Goal: Task Accomplishment & Management: Manage account settings

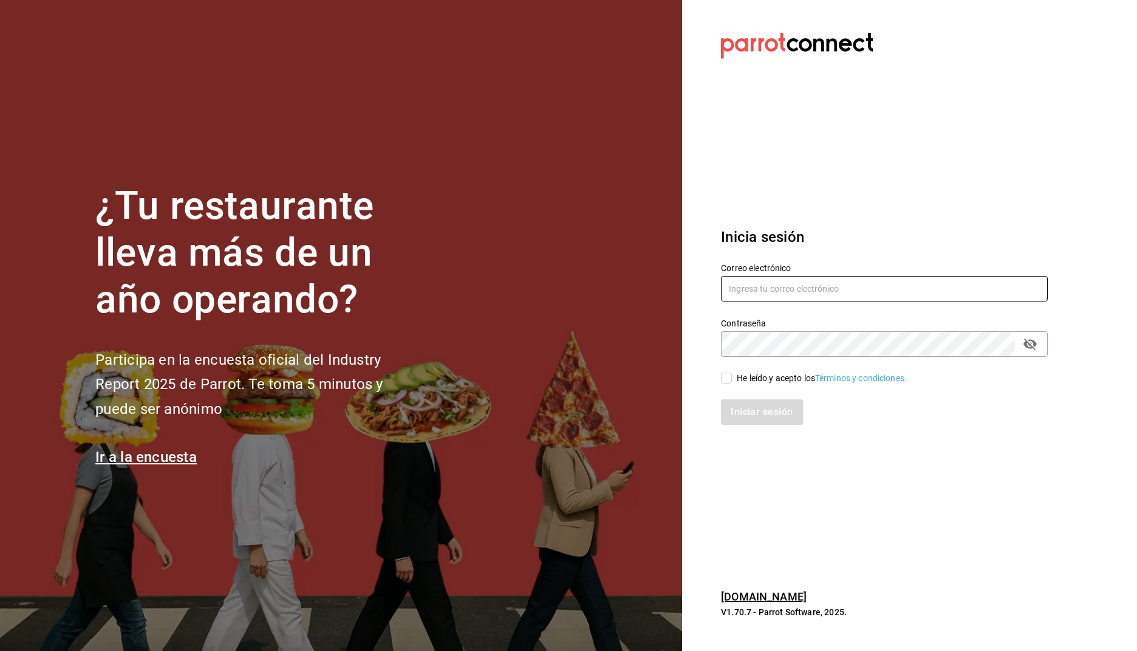
type input "[PERSON_NAME][EMAIL_ADDRESS][PERSON_NAME][DOMAIN_NAME]"
click at [725, 382] on input "He leído y acepto los Términos y condiciones." at bounding box center [726, 377] width 11 height 11
checkbox input "true"
click at [773, 408] on button "Iniciar sesión" at bounding box center [762, 412] width 83 height 26
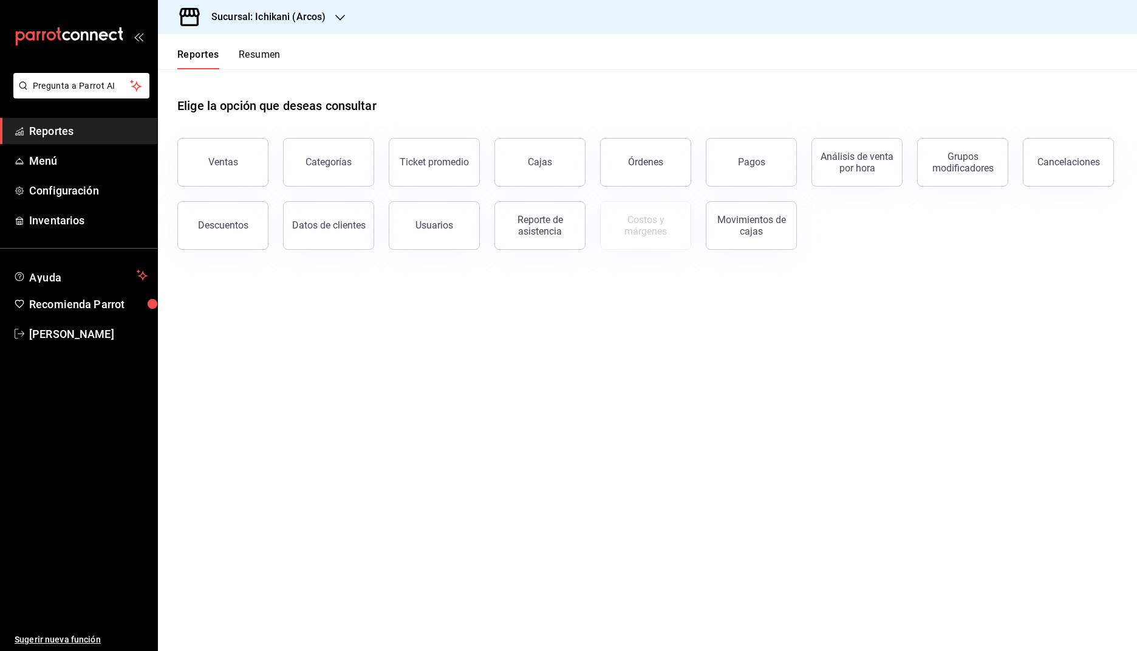
click at [336, 20] on icon "button" at bounding box center [340, 18] width 10 height 10
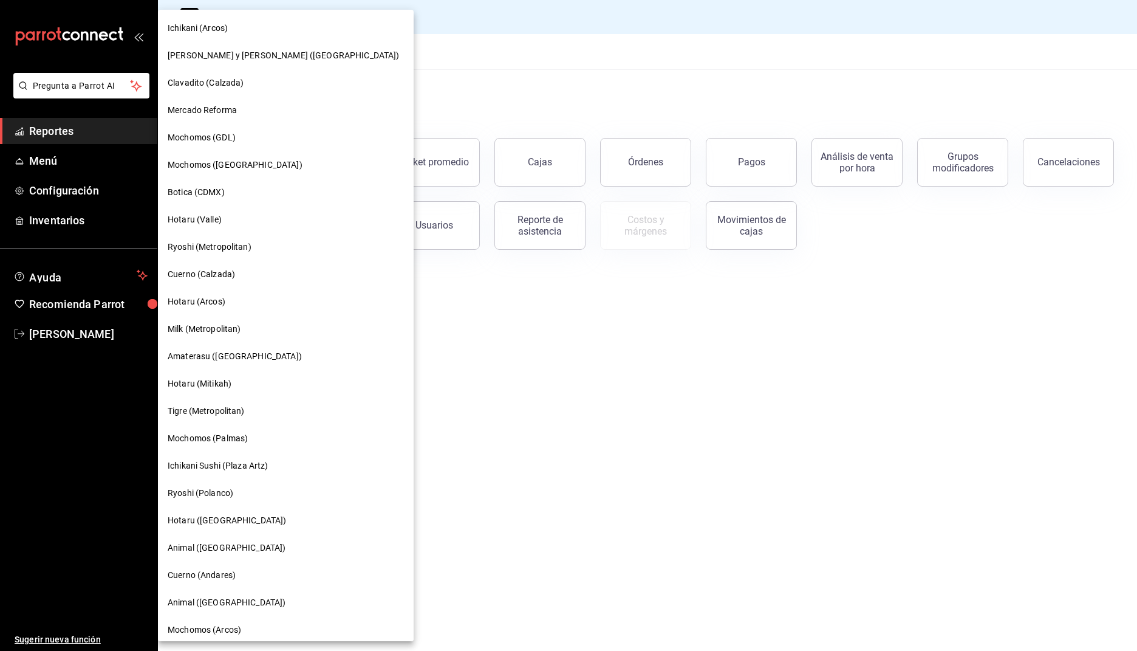
click at [238, 515] on div "Hotaru ([GEOGRAPHIC_DATA])" at bounding box center [286, 520] width 236 height 13
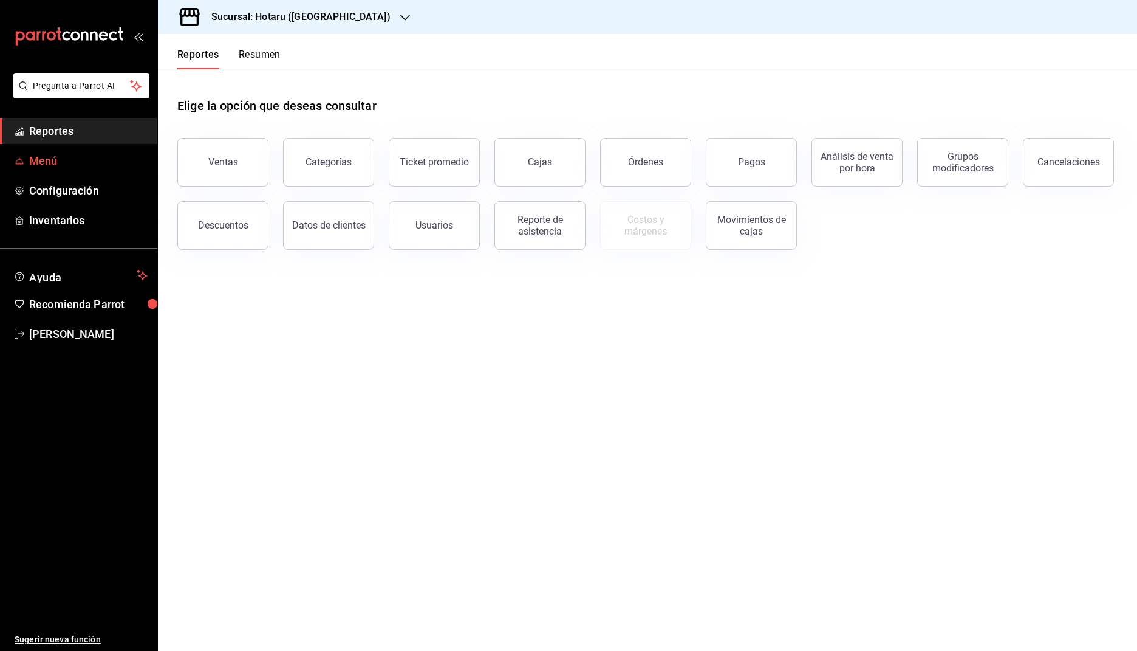
click at [80, 160] on span "Menú" at bounding box center [88, 160] width 118 height 16
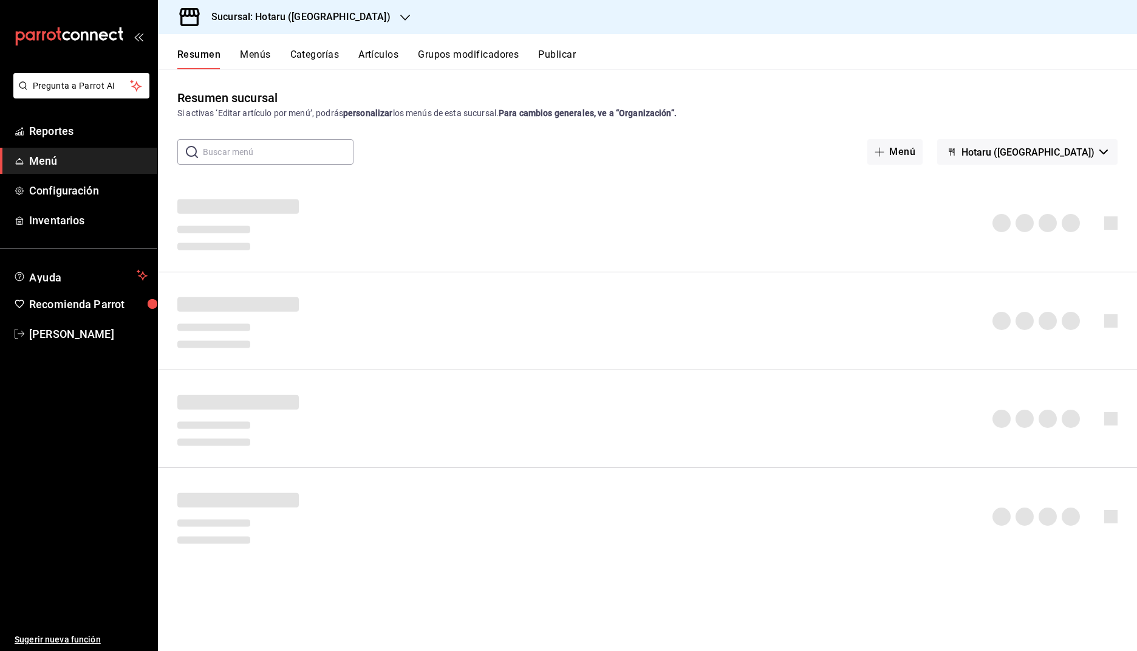
click at [1104, 151] on icon "button" at bounding box center [1104, 151] width 9 height 5
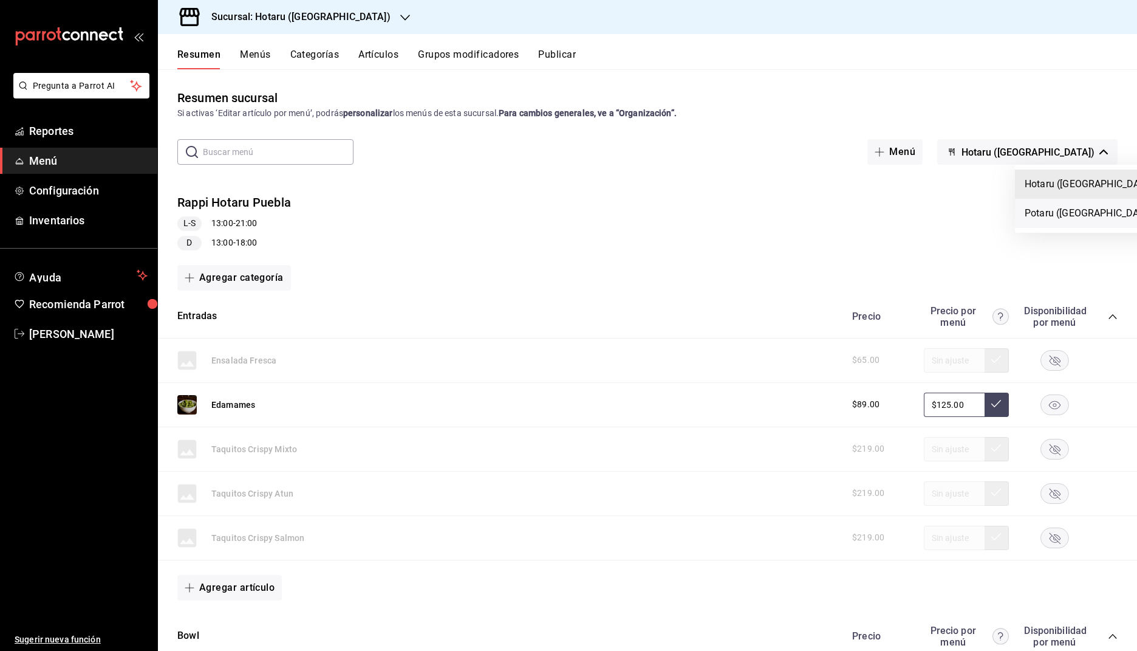
click at [1063, 211] on li "Potaru ([GEOGRAPHIC_DATA])" at bounding box center [1091, 213] width 152 height 29
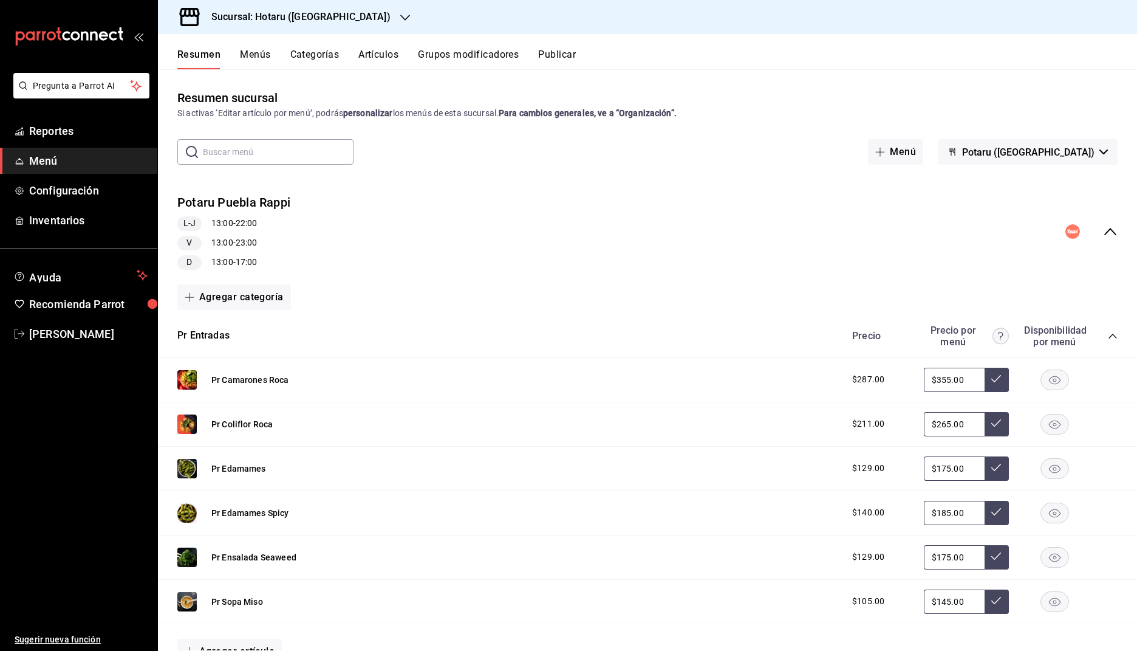
click at [1110, 230] on icon "collapse-menu-row" at bounding box center [1110, 231] width 15 height 15
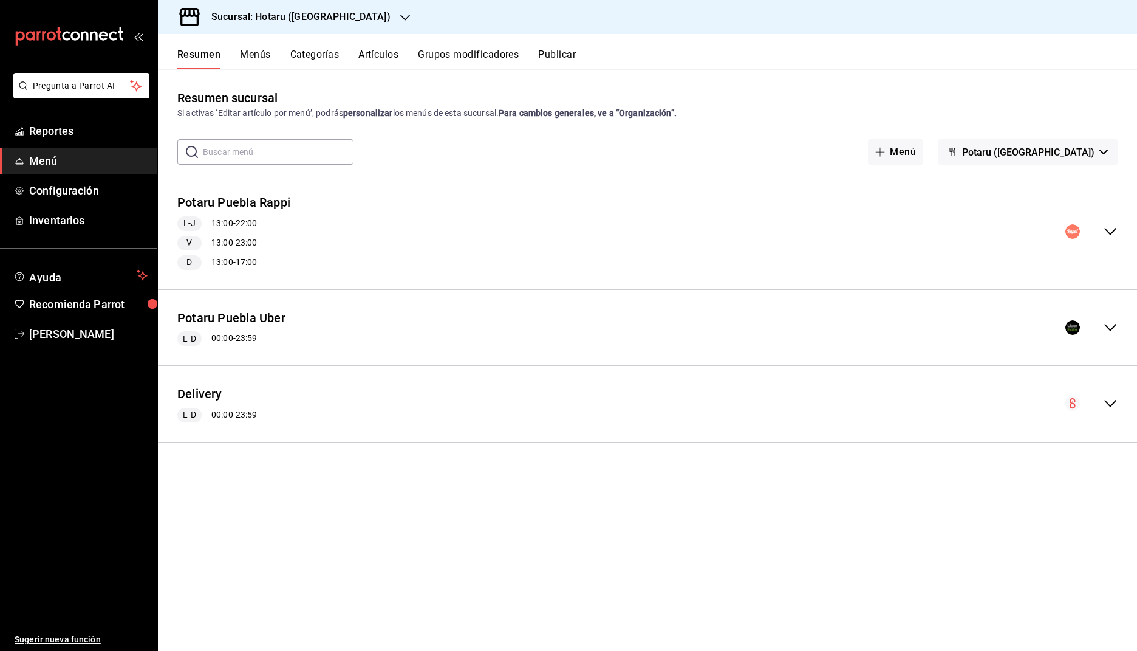
click at [1106, 327] on icon "collapse-menu-row" at bounding box center [1110, 327] width 15 height 15
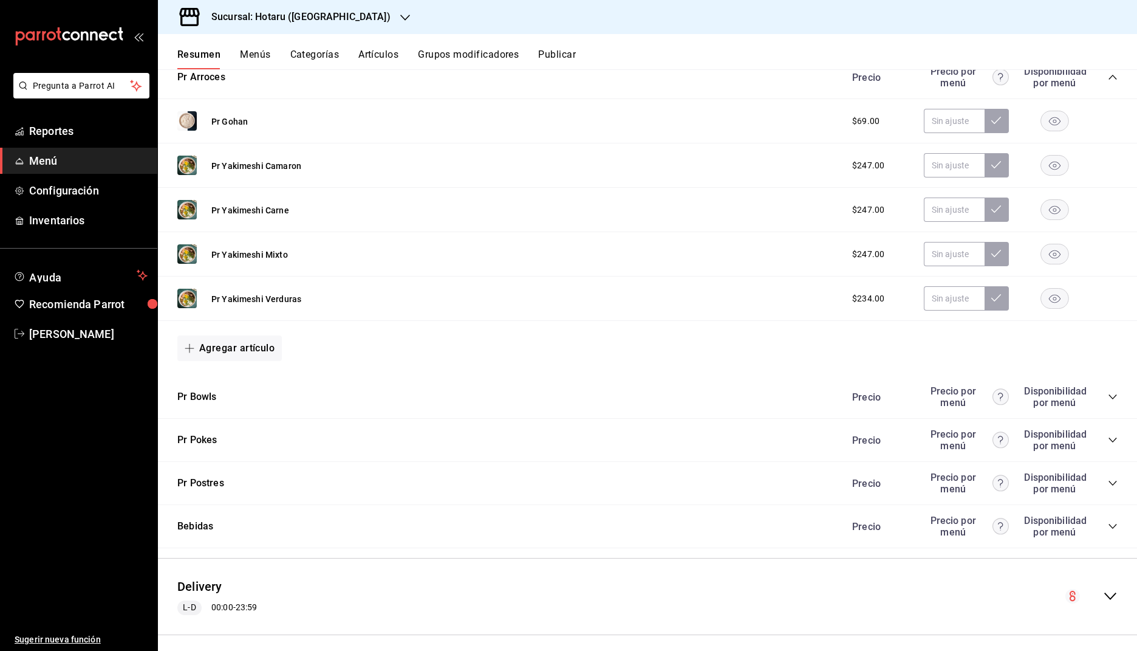
scroll to position [702, 0]
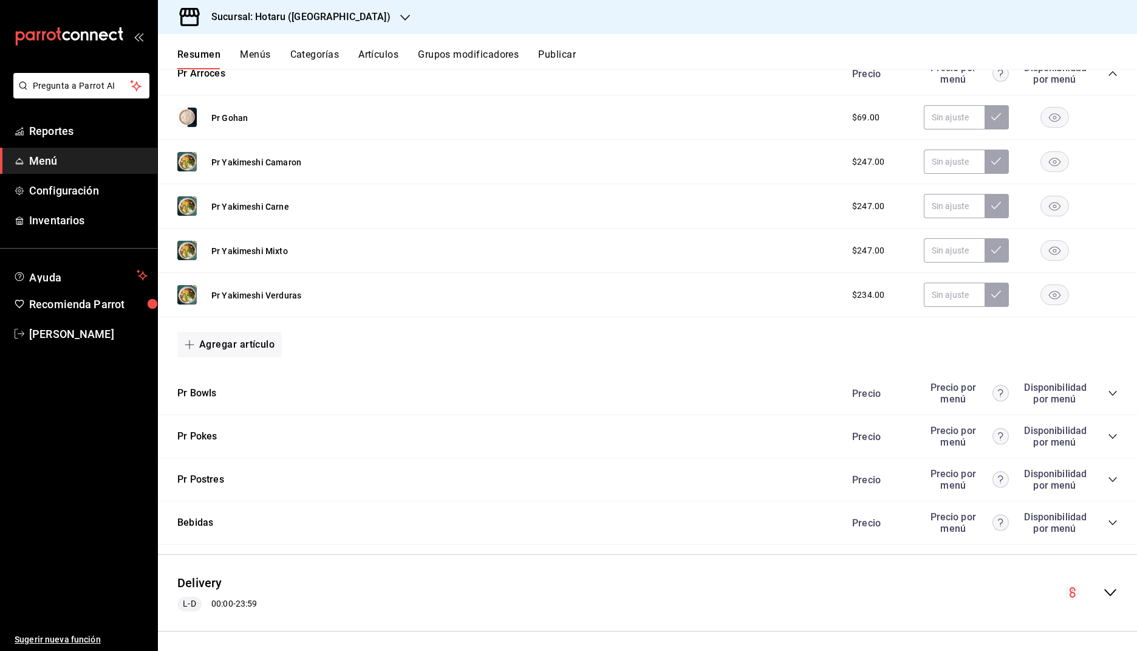
click at [1114, 391] on icon "collapse-category-row" at bounding box center [1113, 393] width 10 height 10
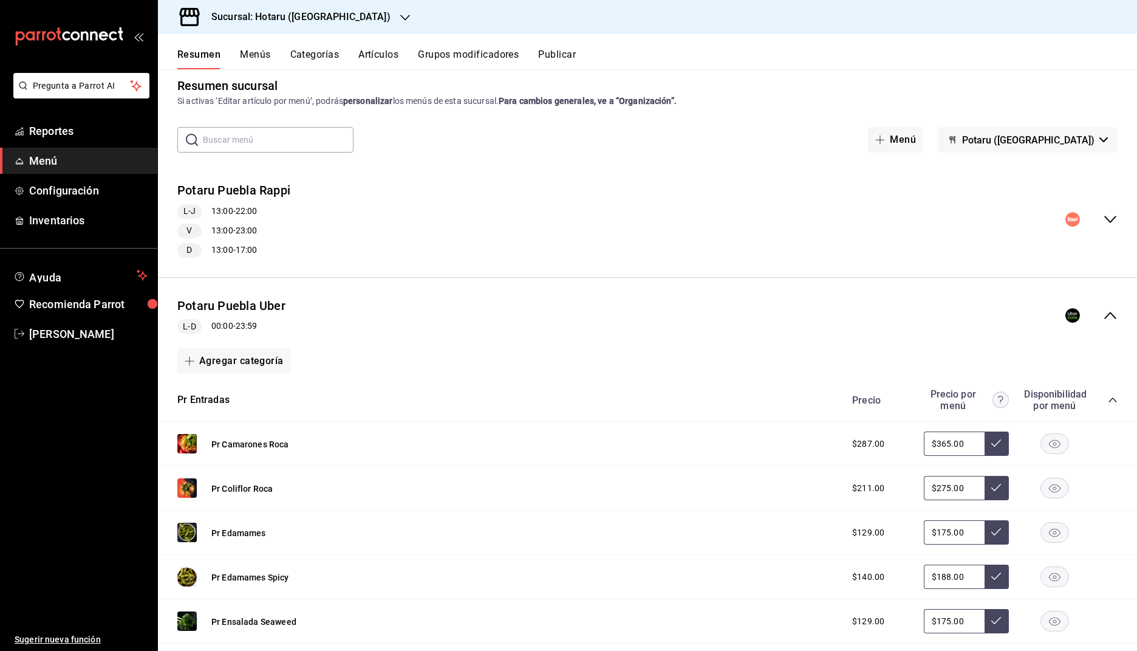
scroll to position [0, 0]
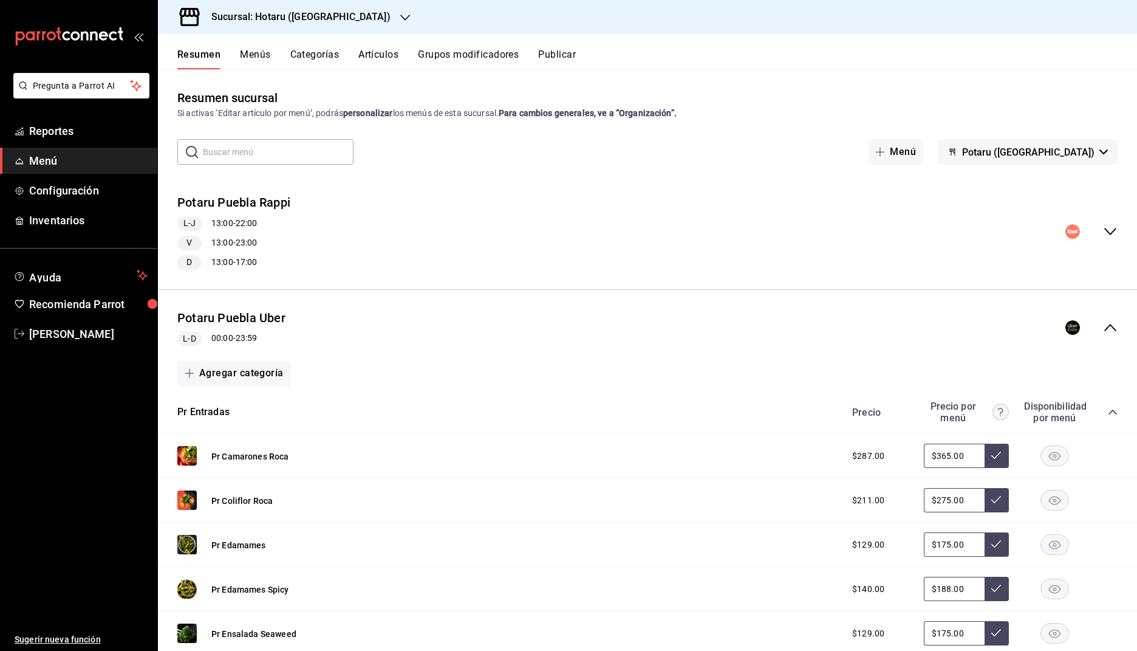
click at [1112, 238] on icon "collapse-menu-row" at bounding box center [1110, 231] width 15 height 15
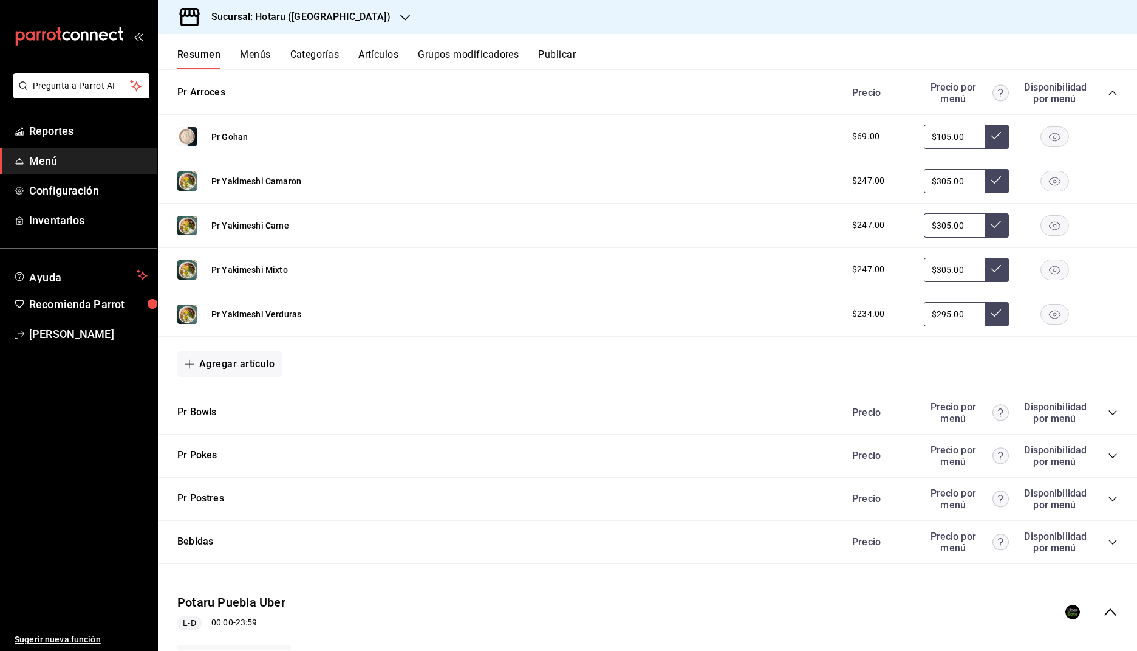
scroll to position [609, 0]
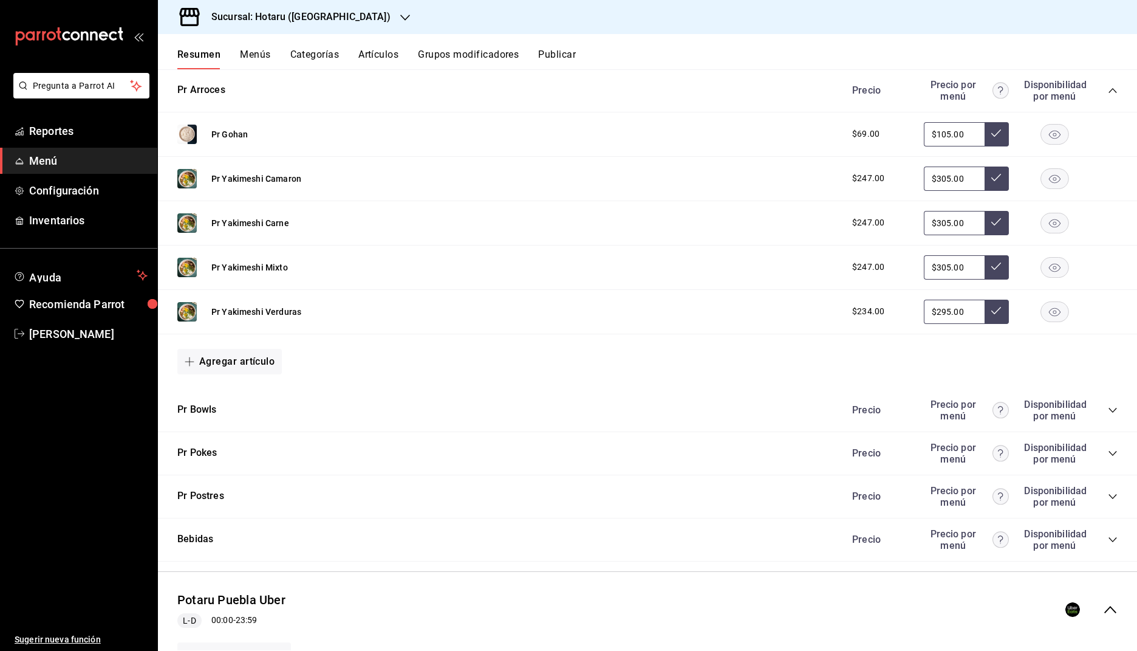
click at [1109, 405] on icon "collapse-category-row" at bounding box center [1113, 410] width 10 height 10
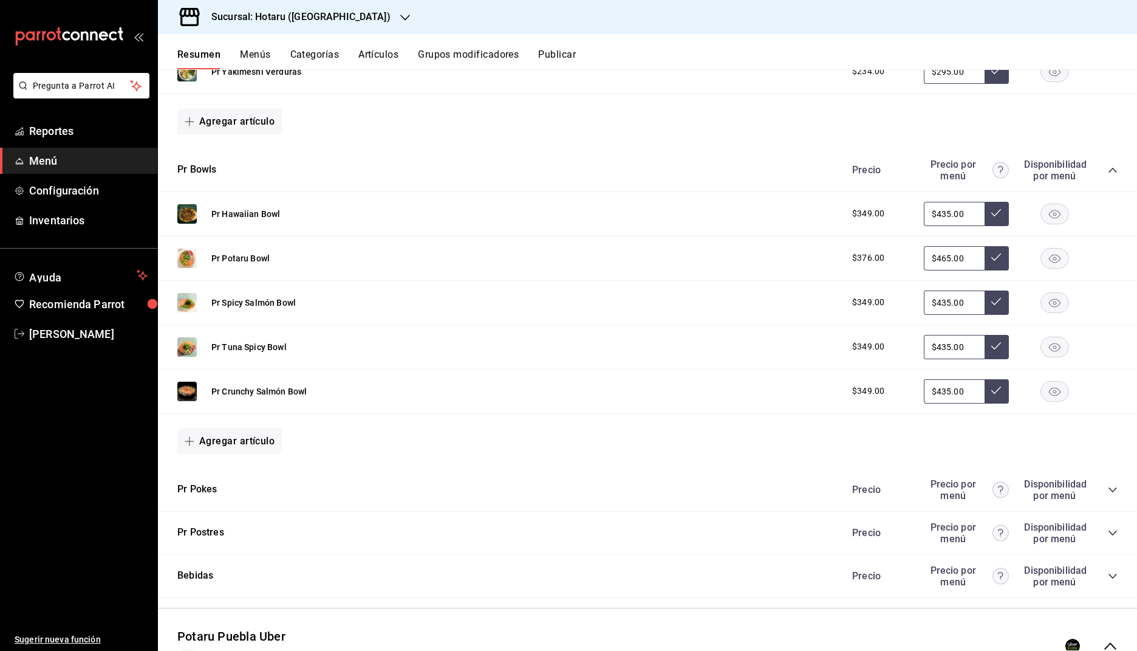
scroll to position [857, 0]
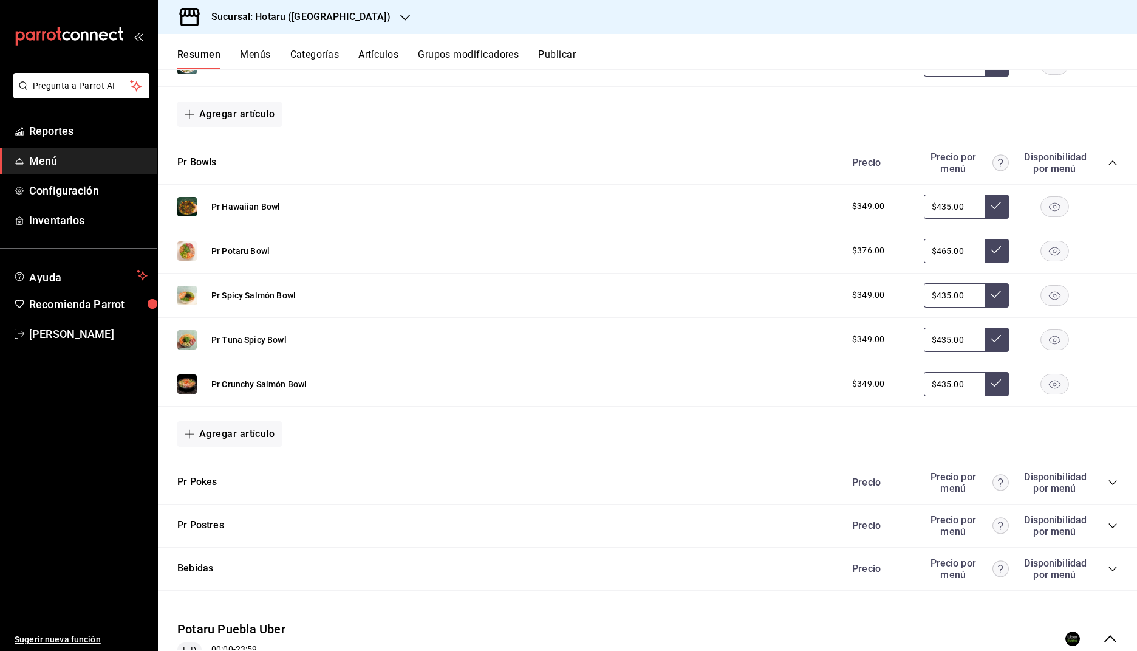
click at [1117, 477] on icon "collapse-category-row" at bounding box center [1113, 482] width 10 height 10
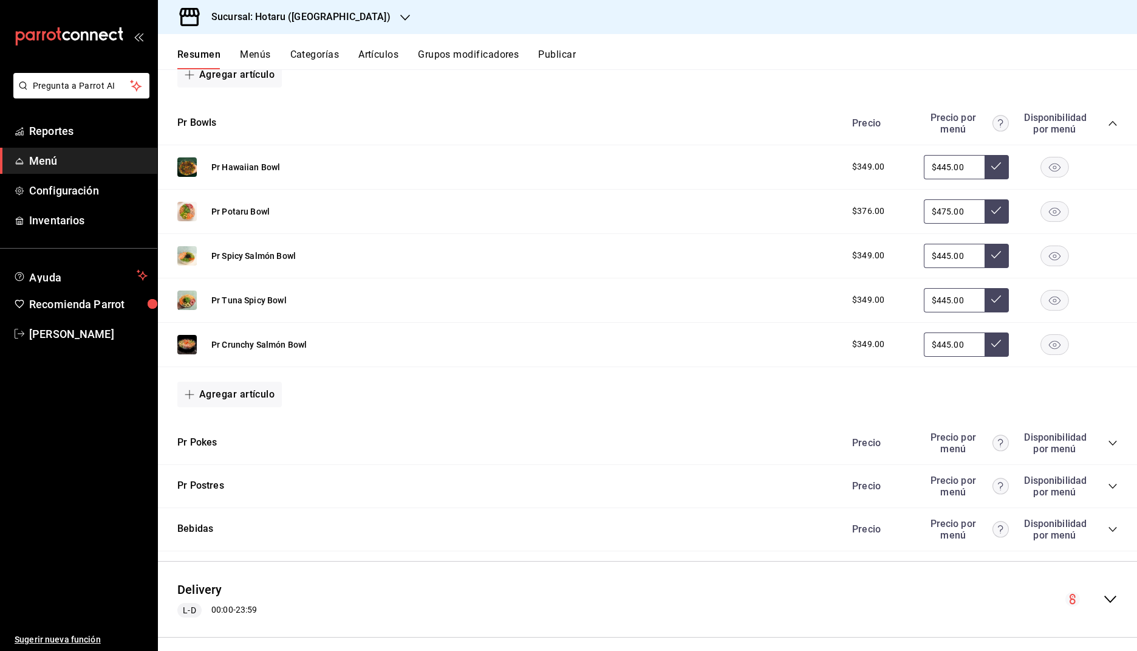
scroll to position [2357, 0]
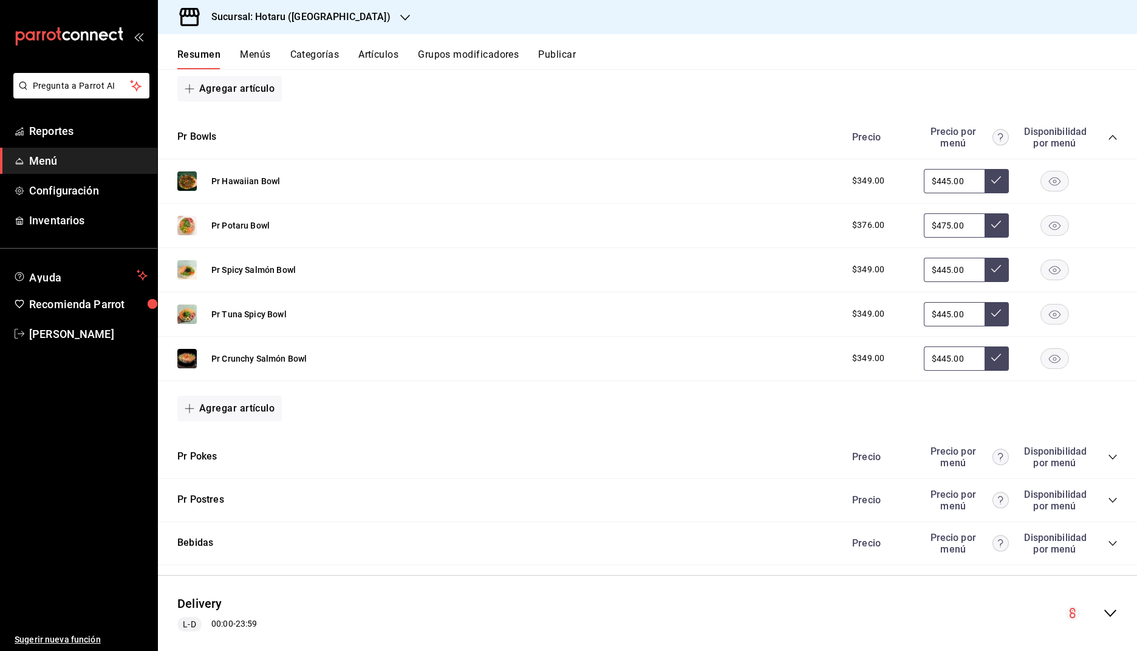
click at [1111, 452] on icon "collapse-category-row" at bounding box center [1113, 457] width 10 height 10
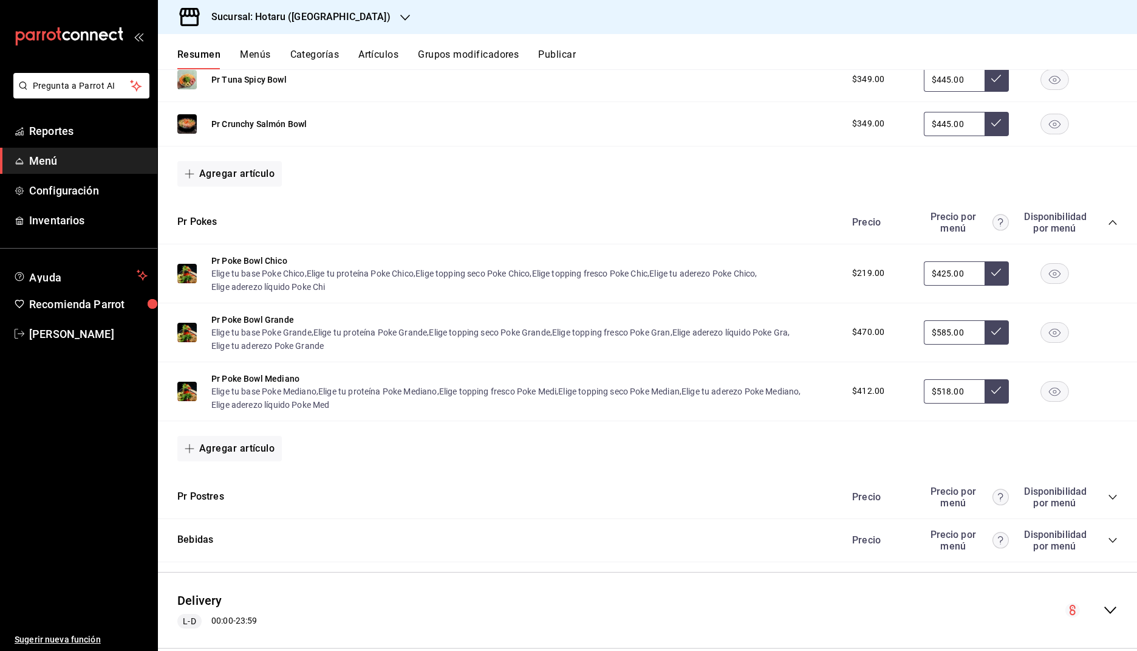
scroll to position [2602, 0]
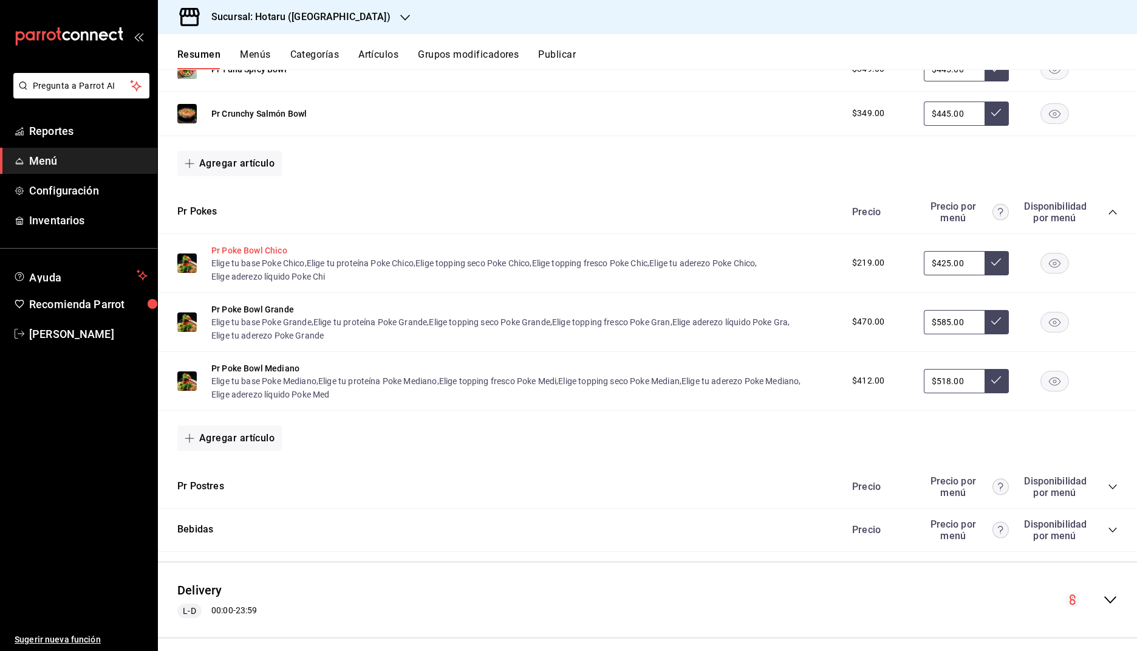
click at [269, 244] on button "Pr Poke Bowl Chico" at bounding box center [249, 250] width 76 height 12
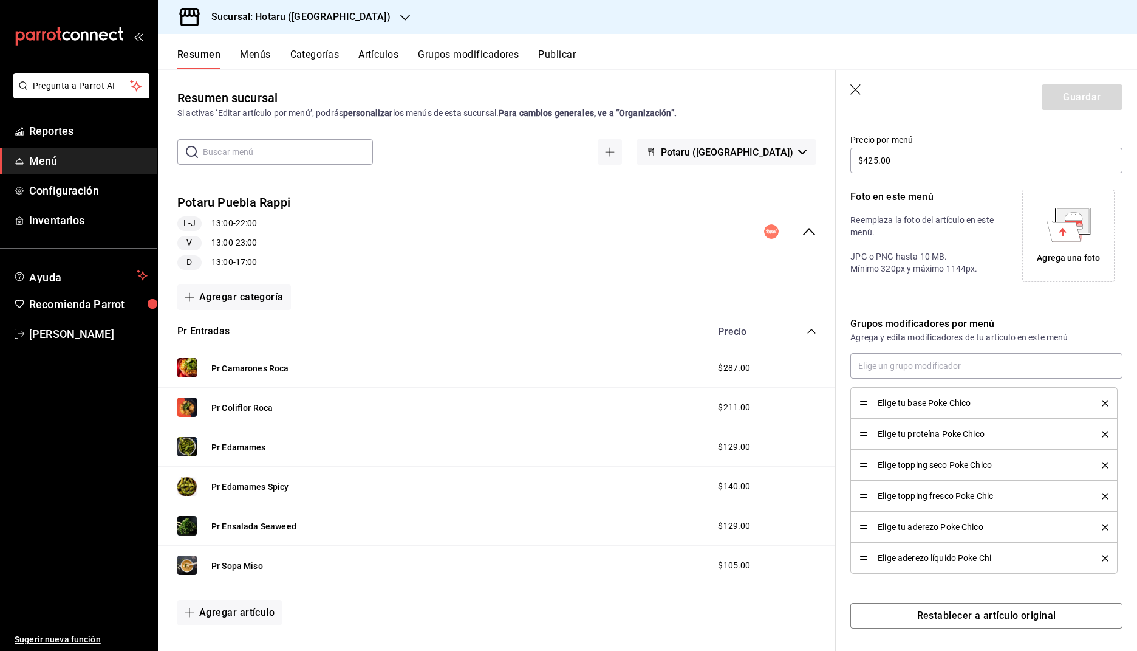
click at [804, 231] on icon "collapse-menu-row" at bounding box center [809, 231] width 15 height 15
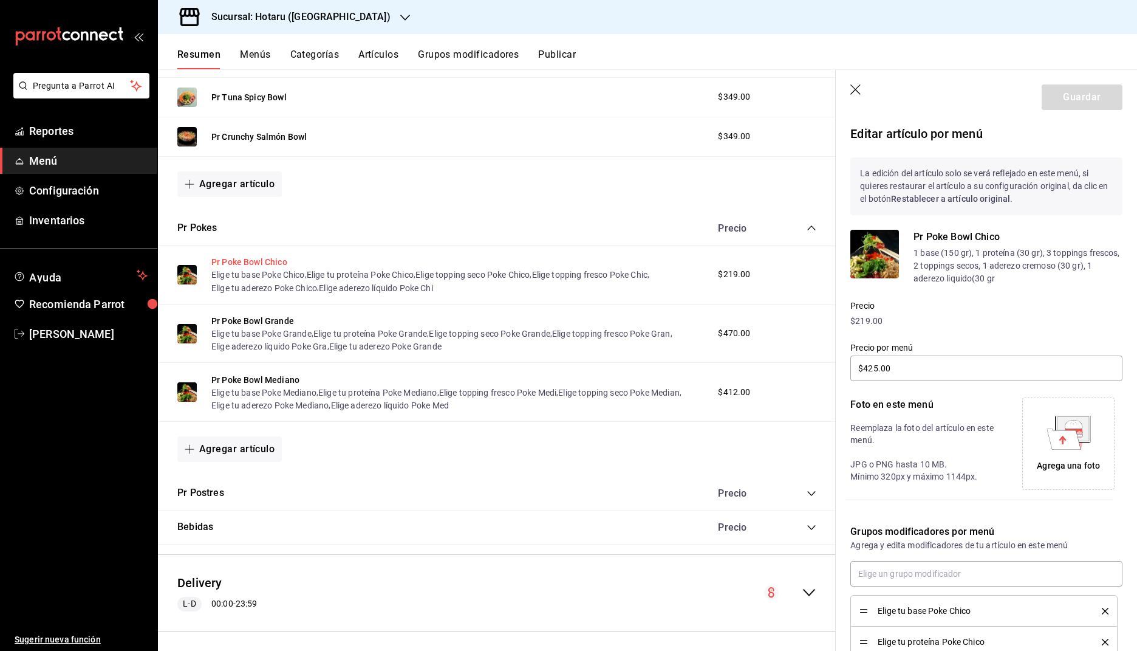
click at [255, 256] on button "Pr Poke Bowl Chico" at bounding box center [249, 262] width 76 height 12
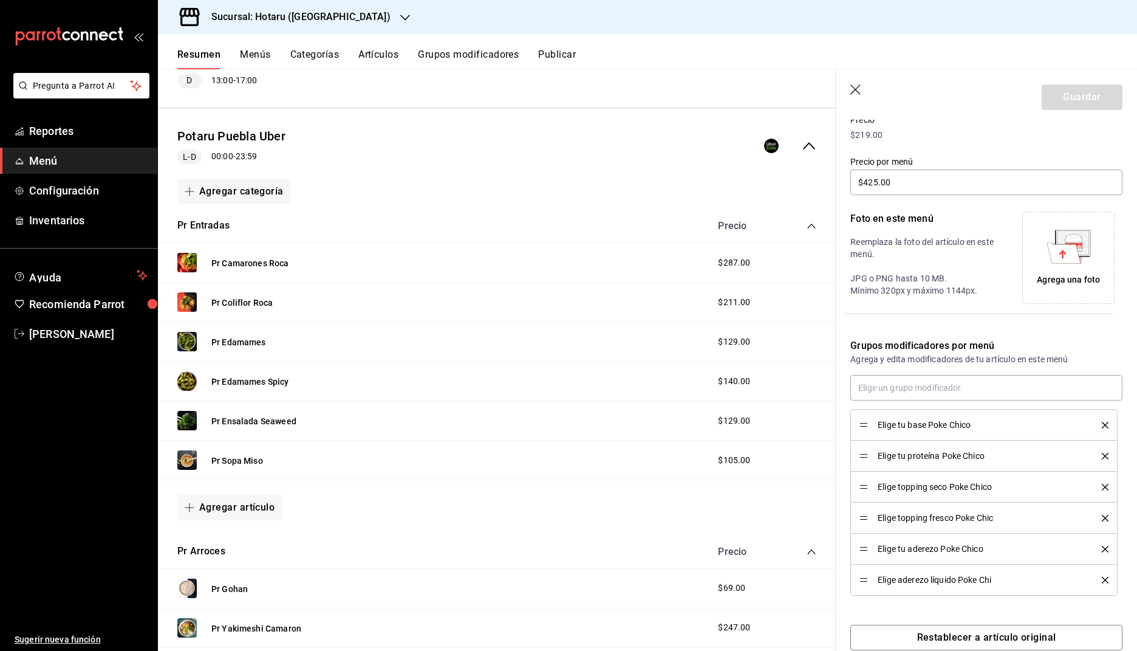
scroll to position [136, 0]
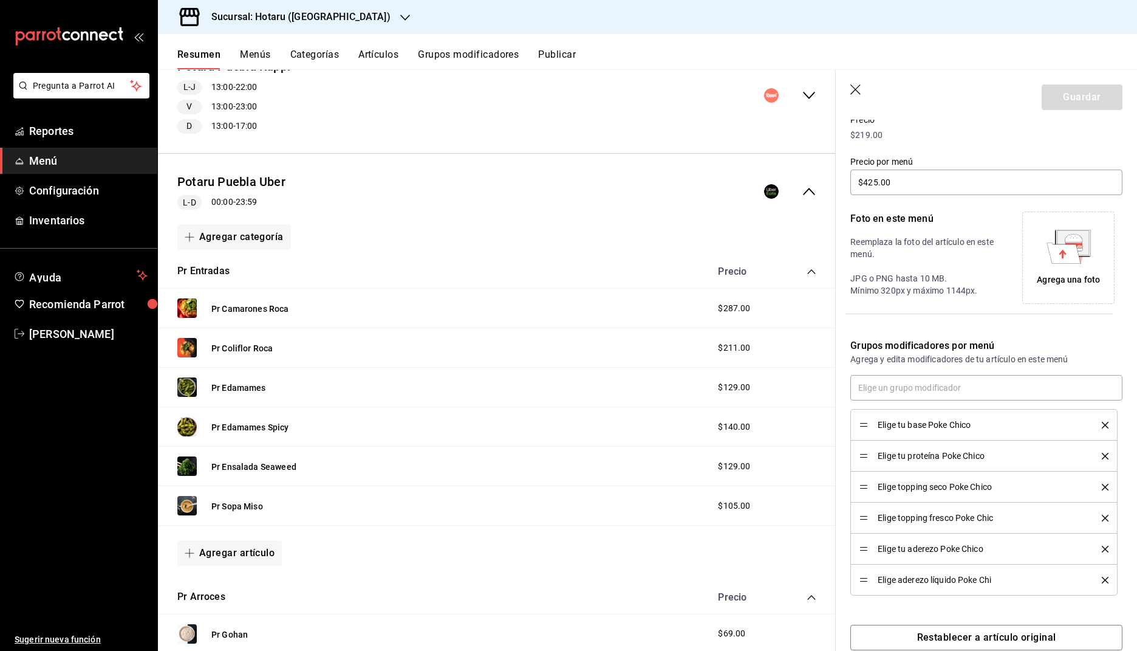
click at [400, 18] on icon "button" at bounding box center [405, 18] width 10 height 10
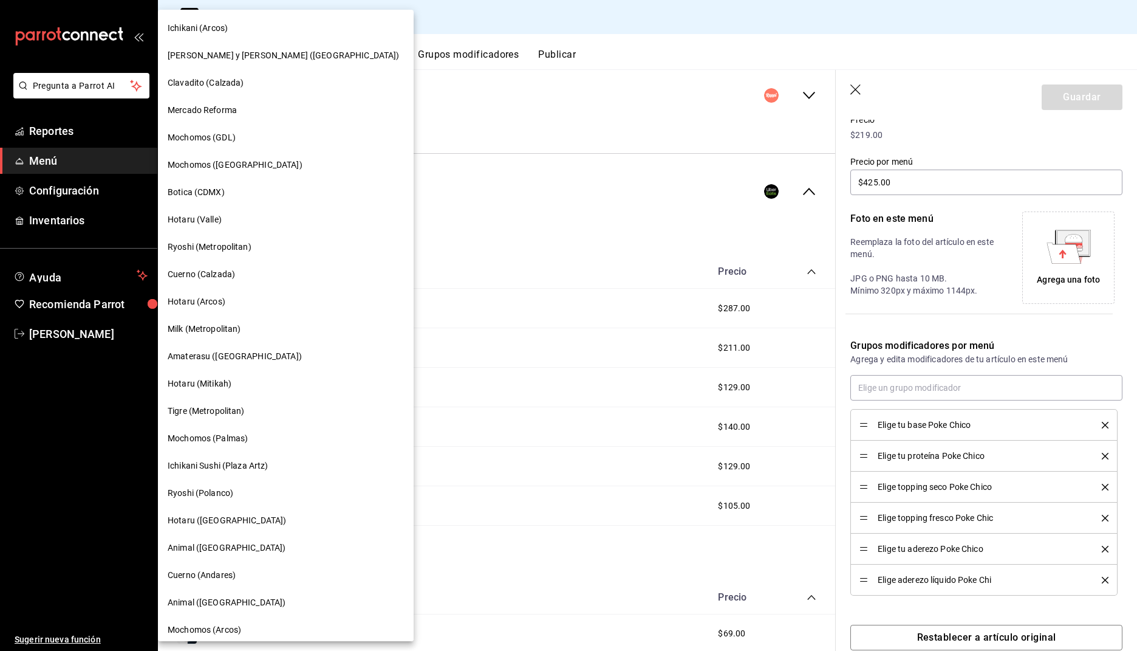
click at [242, 217] on div "Hotaru (Valle)" at bounding box center [286, 219] width 236 height 13
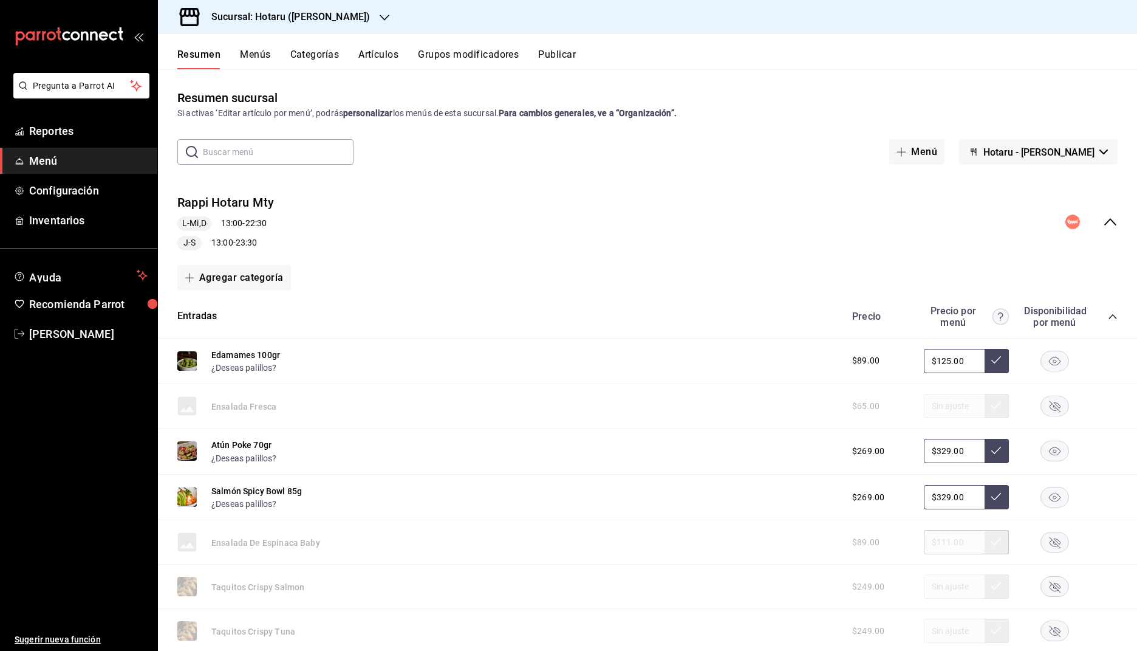
click at [1106, 153] on icon "button" at bounding box center [1104, 151] width 9 height 5
click at [1054, 214] on li "Potaru - [PERSON_NAME]" at bounding box center [1090, 213] width 131 height 29
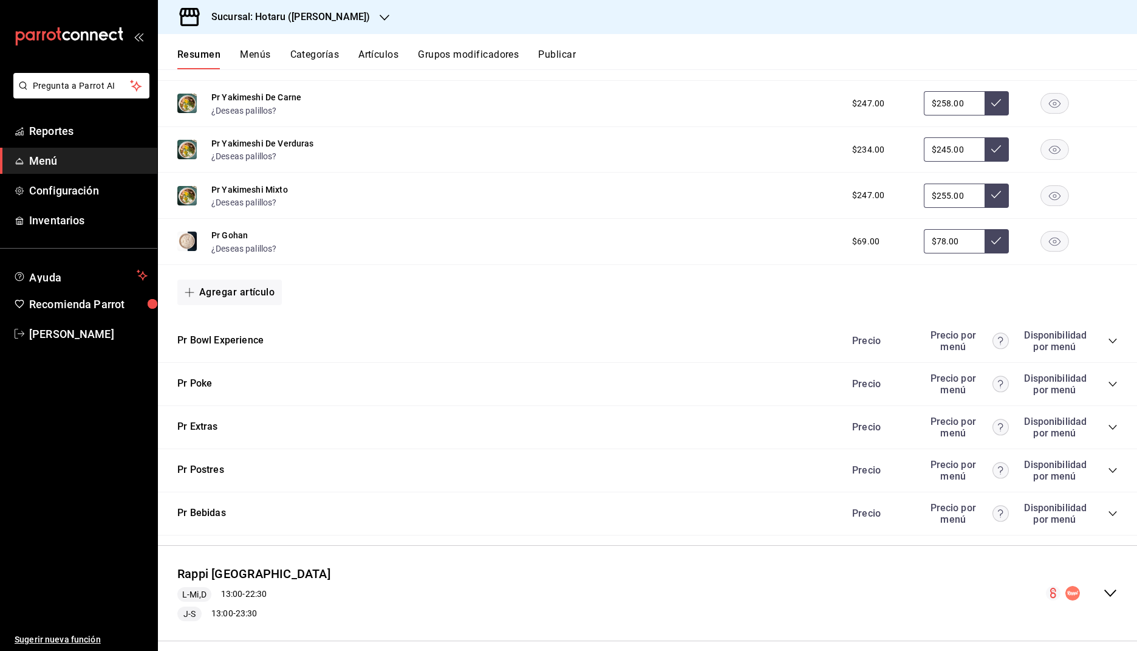
scroll to position [685, 0]
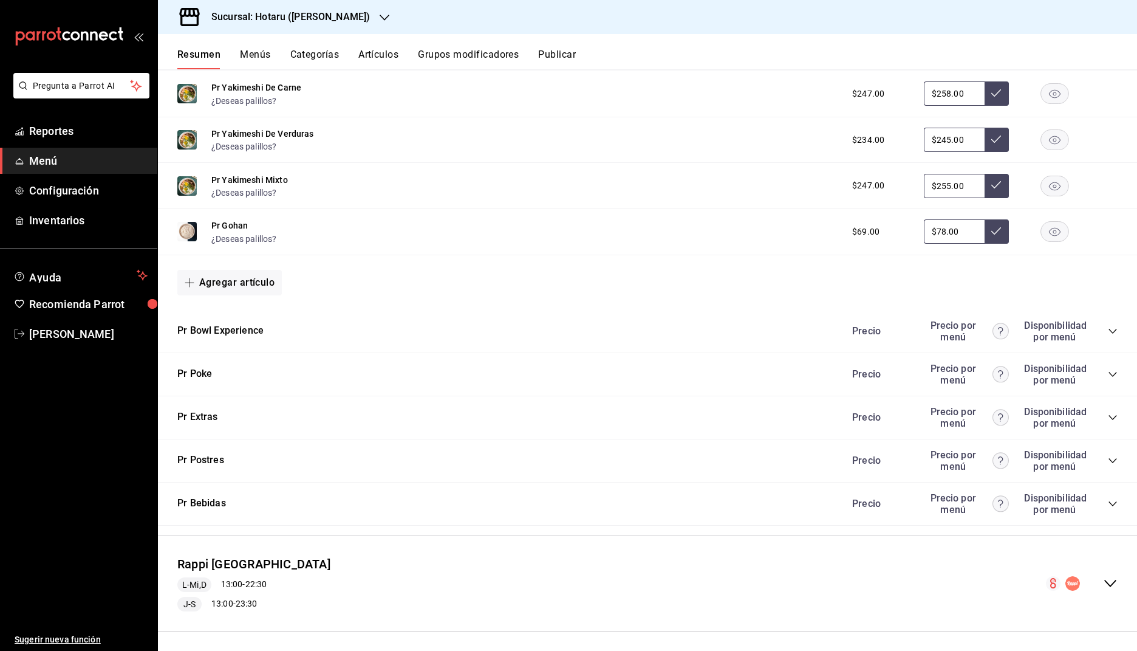
click at [1111, 412] on icon "collapse-category-row" at bounding box center [1113, 417] width 10 height 10
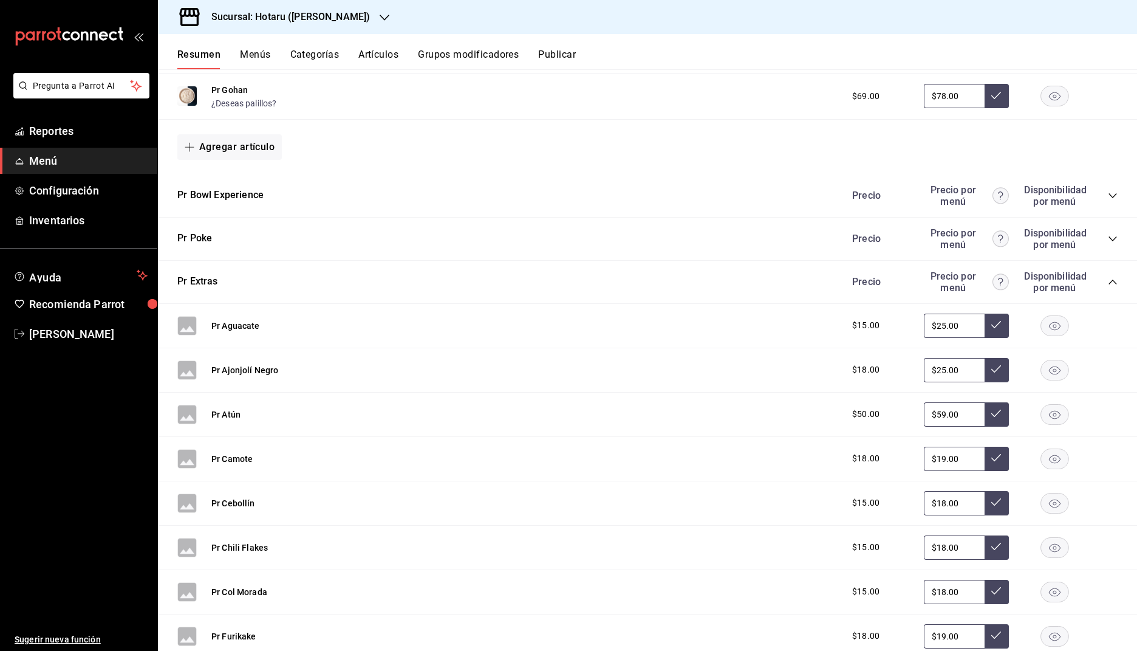
scroll to position [816, 0]
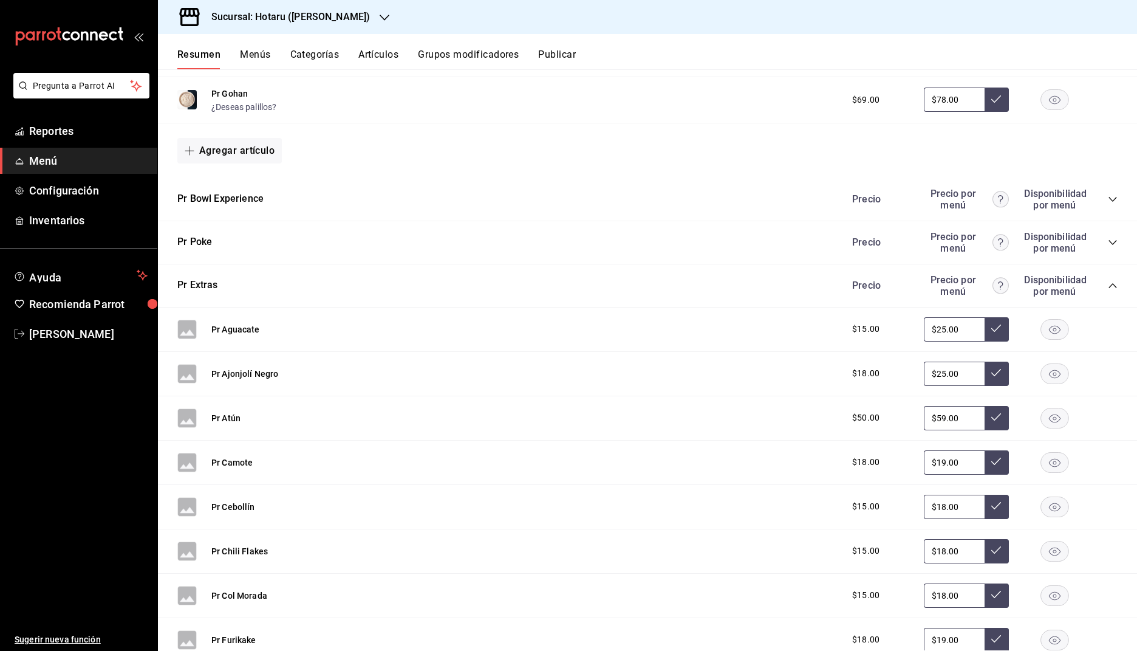
click at [1113, 282] on icon "collapse-category-row" at bounding box center [1113, 286] width 10 height 10
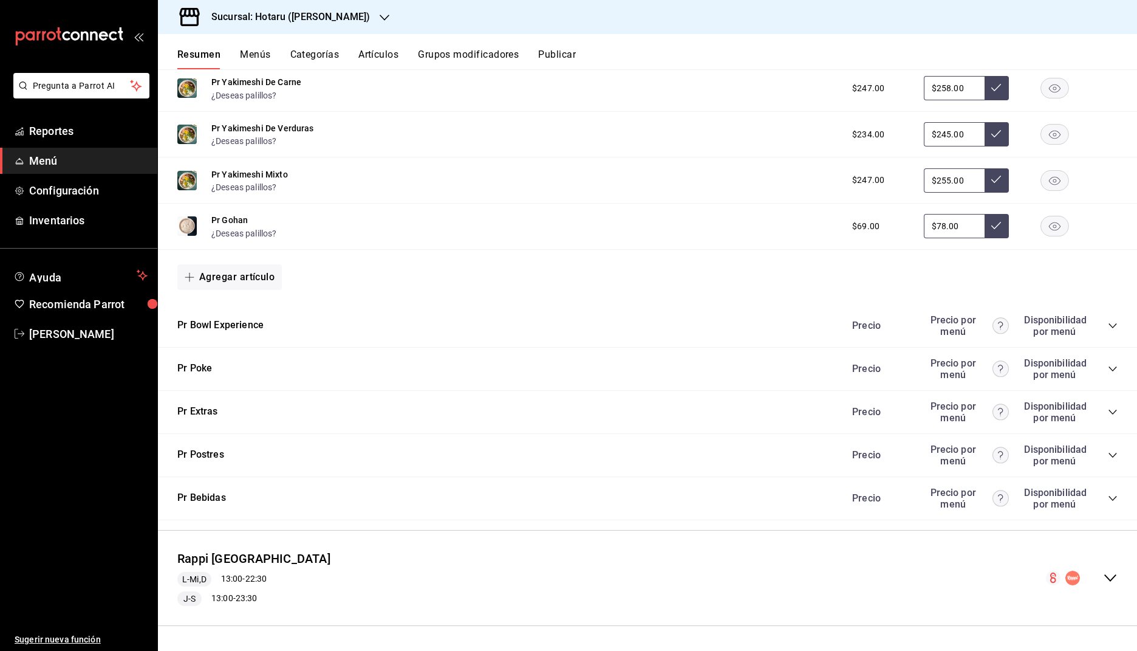
scroll to position [685, 0]
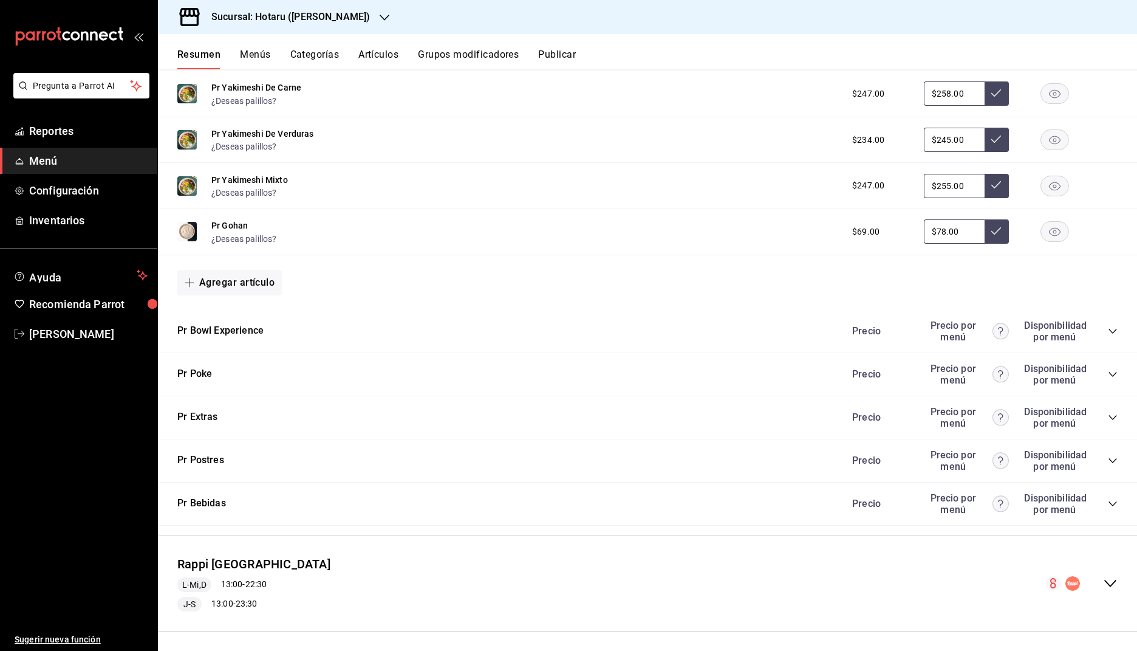
click at [1112, 369] on icon "collapse-category-row" at bounding box center [1113, 374] width 10 height 10
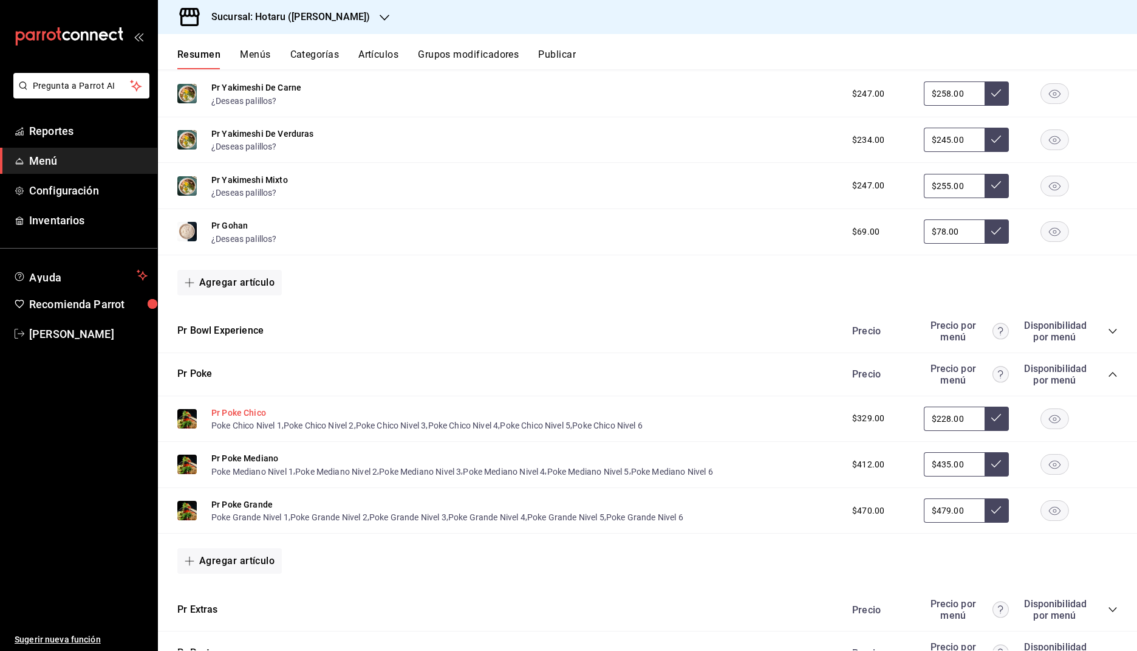
click at [242, 406] on button "Pr Poke Chico" at bounding box center [238, 412] width 55 height 12
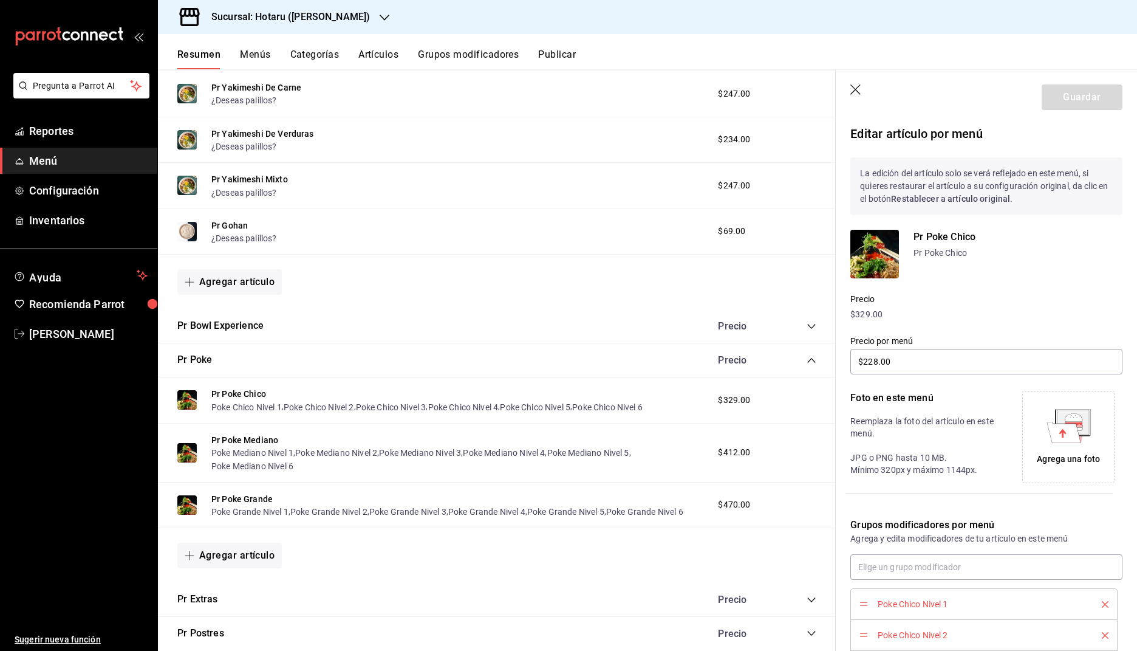
click at [812, 357] on icon "collapse-category-row" at bounding box center [812, 360] width 10 height 10
